Goal: Task Accomplishment & Management: Use online tool/utility

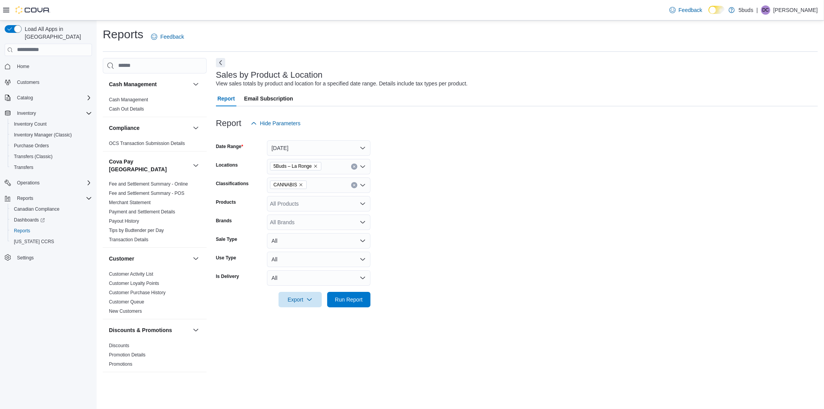
click at [398, 148] on form "Date Range Today Locations 5Buds – La Ronge Classifications CANNABIS Products A…" at bounding box center [517, 219] width 602 height 176
click at [303, 302] on span "Export" at bounding box center [300, 298] width 34 height 15
click at [314, 314] on span "Export to Excel" at bounding box center [301, 315] width 35 height 6
click at [44, 218] on icon "Complex example" at bounding box center [42, 220] width 5 height 5
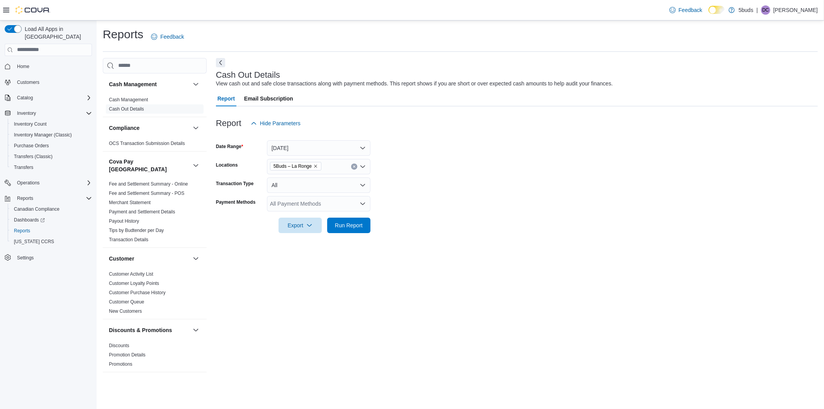
scroll to position [515, 0]
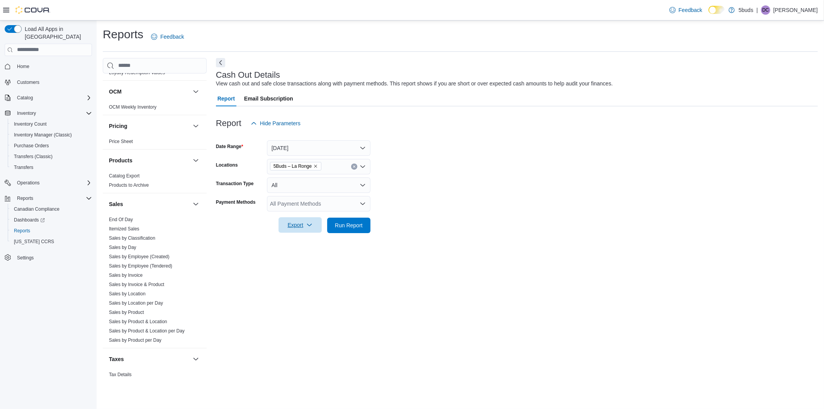
click at [313, 225] on span "Export" at bounding box center [300, 224] width 34 height 15
click at [312, 241] on span "Export to Excel" at bounding box center [301, 241] width 35 height 6
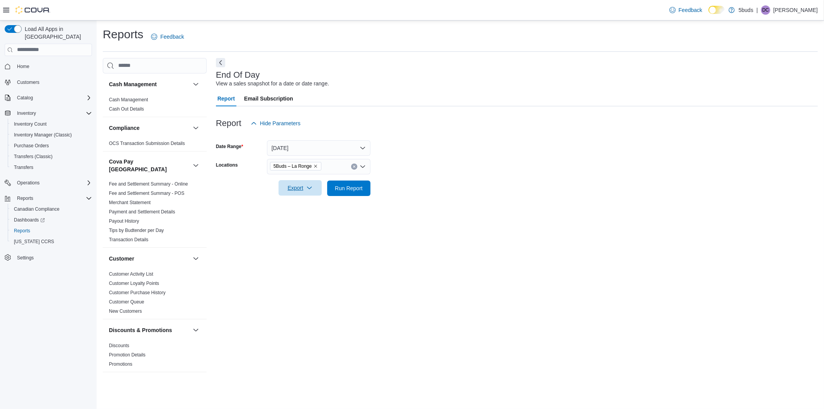
drag, startPoint x: 306, startPoint y: 184, endPoint x: 315, endPoint y: 187, distance: 8.7
click at [307, 184] on span "Export" at bounding box center [300, 187] width 34 height 15
click at [308, 201] on span "Export to Excel" at bounding box center [301, 204] width 35 height 6
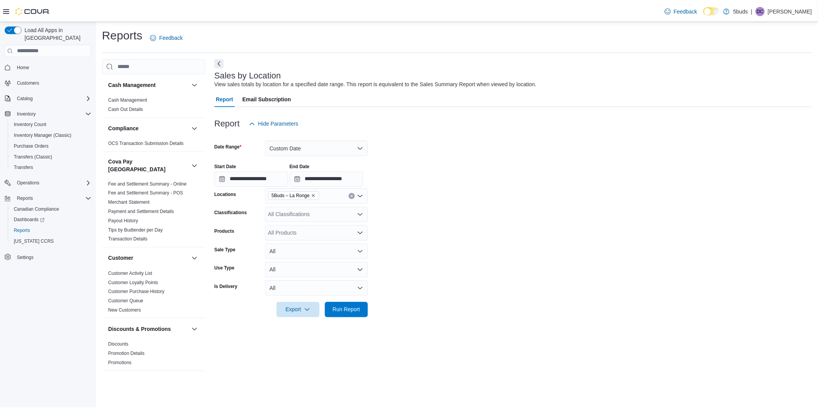
scroll to position [528, 0]
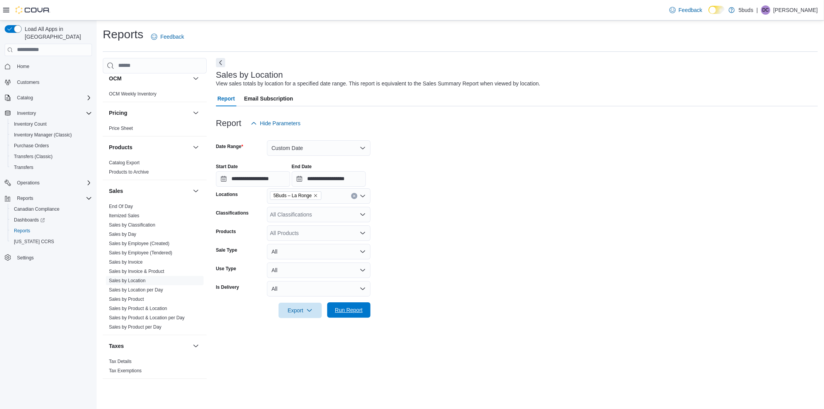
click at [349, 312] on span "Run Report" at bounding box center [349, 310] width 28 height 8
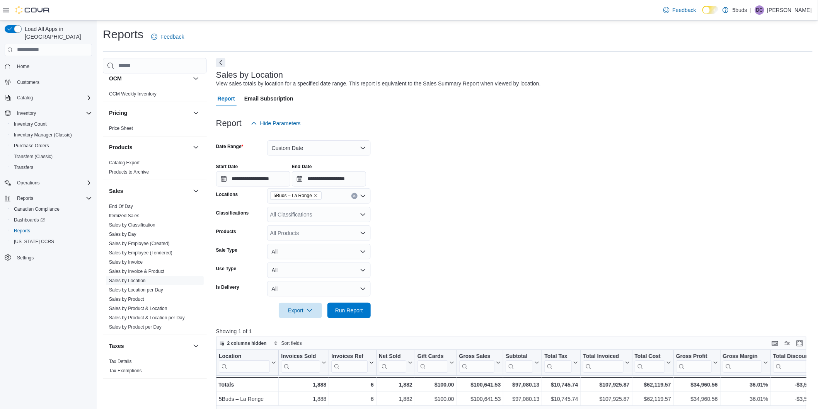
click at [424, 271] on form "**********" at bounding box center [514, 224] width 596 height 187
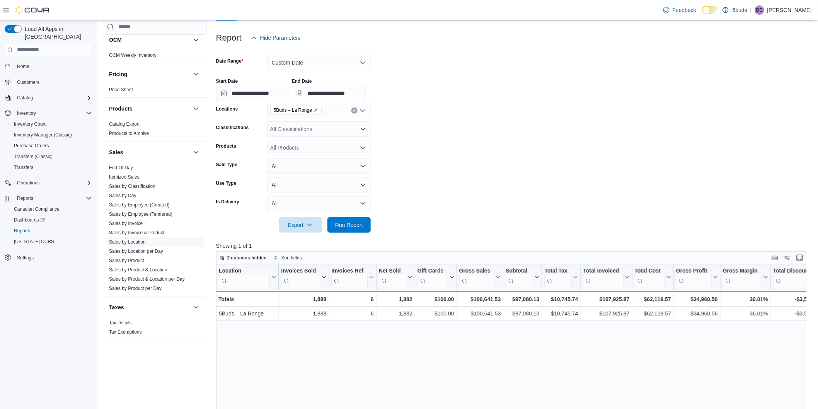
scroll to position [86, 0]
drag, startPoint x: 515, startPoint y: 298, endPoint x: 538, endPoint y: 298, distance: 23.6
click at [538, 298] on div "$97,080.13" at bounding box center [523, 298] width 34 height 9
drag, startPoint x: 526, startPoint y: 298, endPoint x: 511, endPoint y: 298, distance: 15.1
click at [511, 300] on div "$97,080.13" at bounding box center [523, 298] width 34 height 9
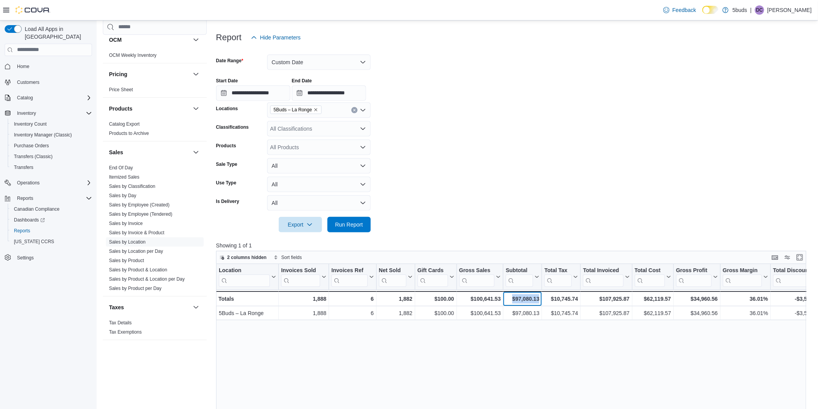
drag, startPoint x: 512, startPoint y: 296, endPoint x: 538, endPoint y: 300, distance: 26.9
click at [538, 300] on div "$97,080.13" at bounding box center [523, 298] width 34 height 9
copy div "$97,080.13"
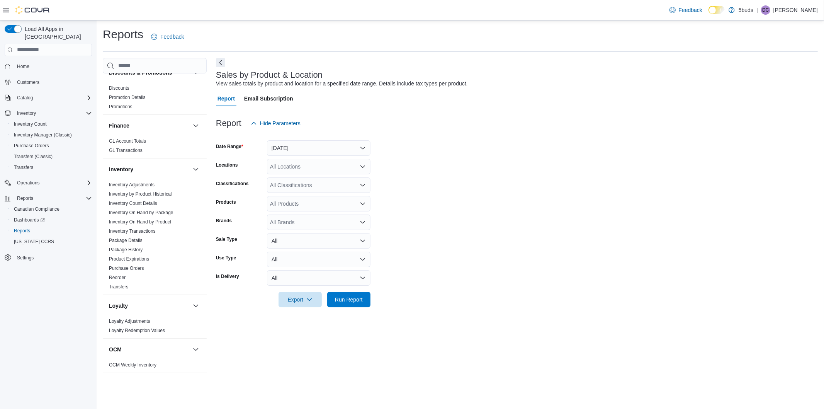
scroll to position [300, 0]
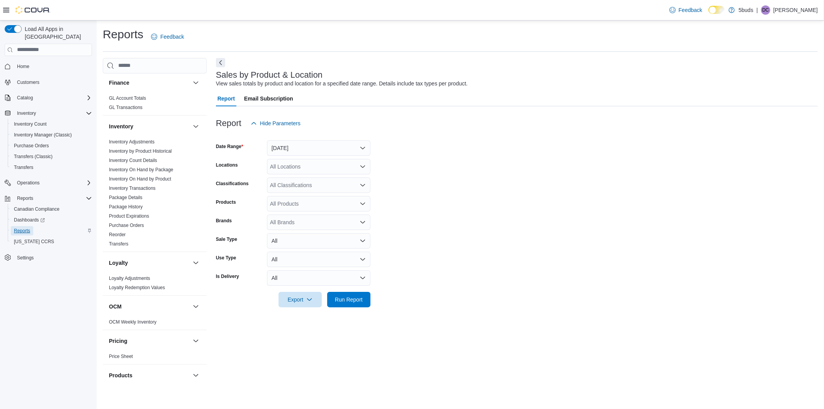
click at [18, 226] on span "Reports" at bounding box center [22, 230] width 16 height 9
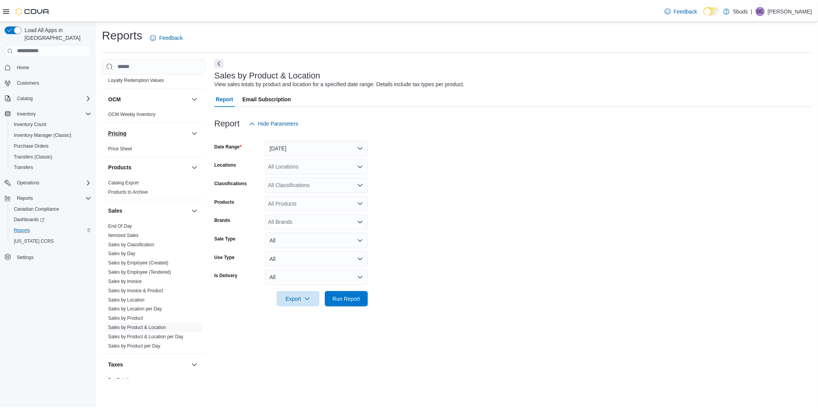
scroll to position [528, 0]
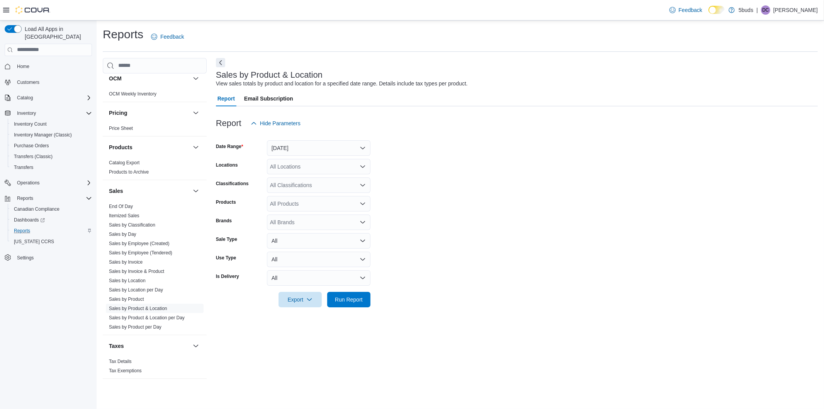
click at [34, 61] on span "Home" at bounding box center [53, 66] width 78 height 10
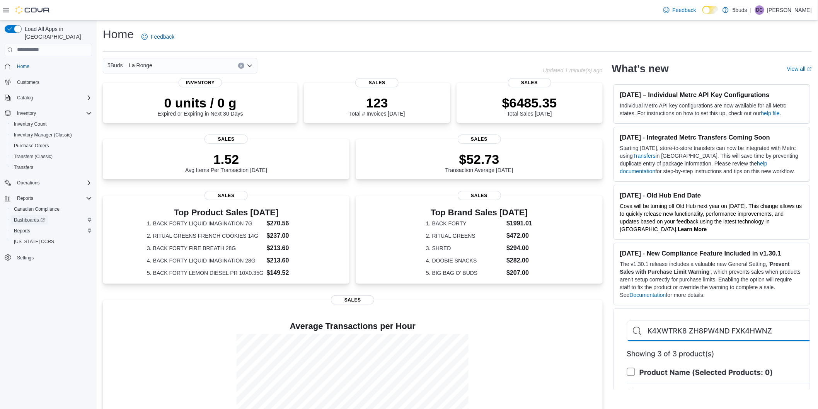
click at [27, 217] on span "Dashboards" at bounding box center [29, 220] width 31 height 6
